Goal: Task Accomplishment & Management: Manage account settings

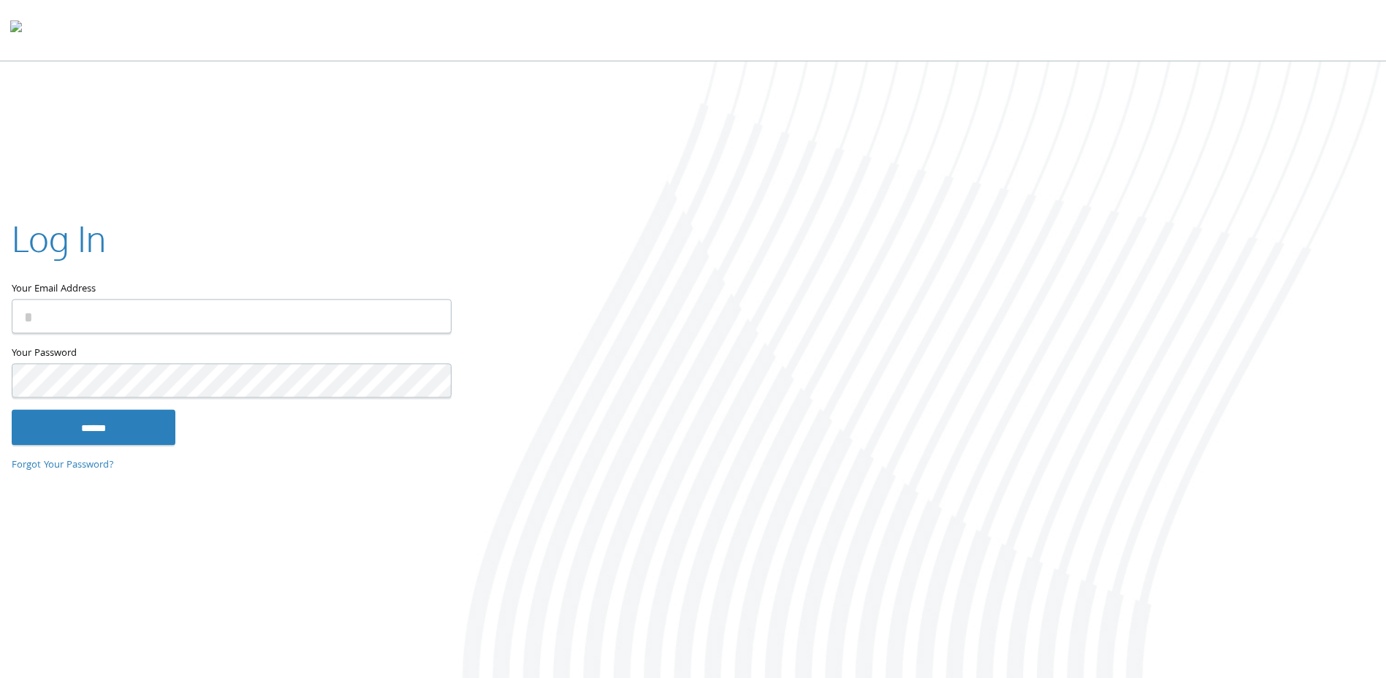
click at [240, 318] on input "Your Email Address" at bounding box center [232, 316] width 440 height 34
type input "**********"
click at [12, 410] on input "******" at bounding box center [94, 427] width 164 height 35
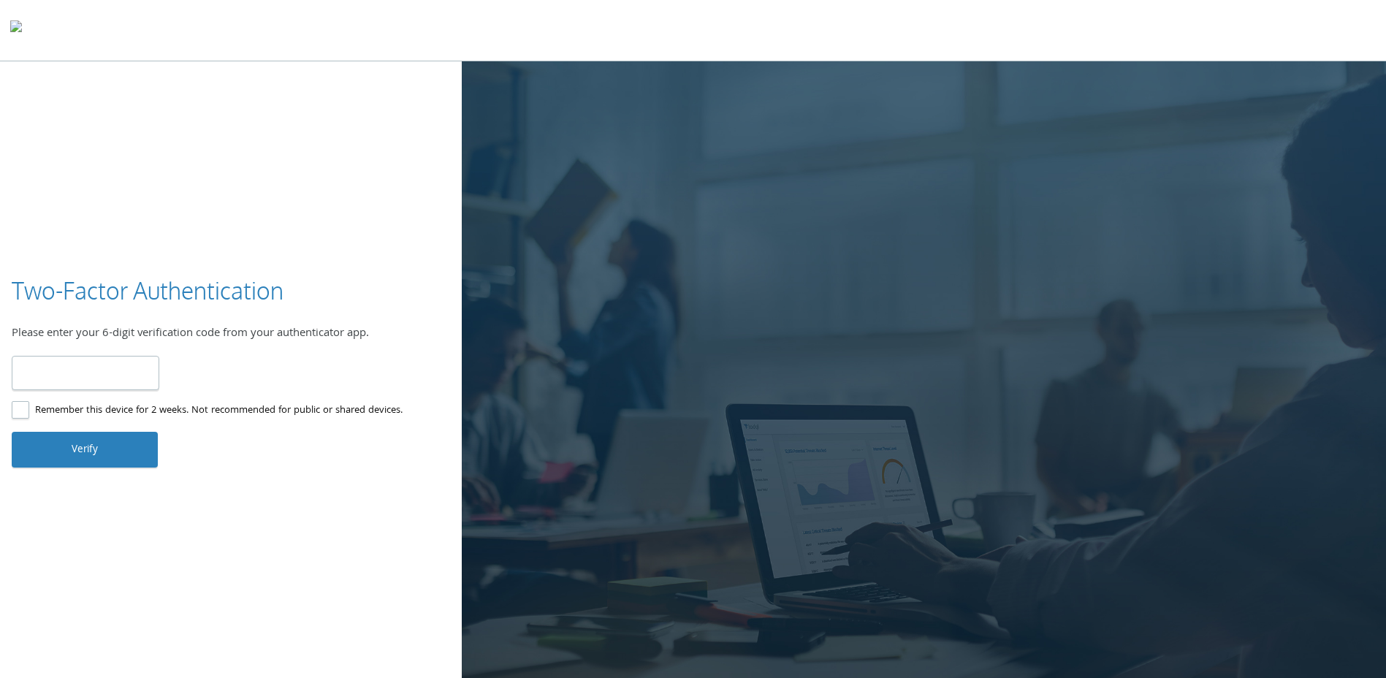
type input "******"
